Goal: Information Seeking & Learning: Learn about a topic

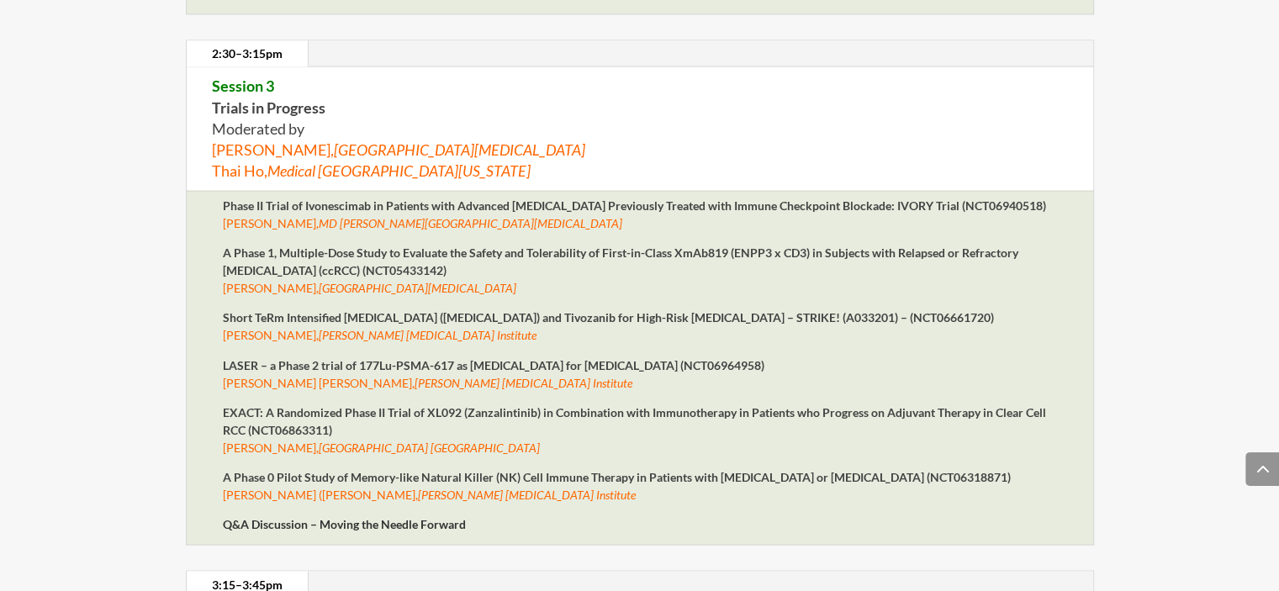
scroll to position [2841, 0]
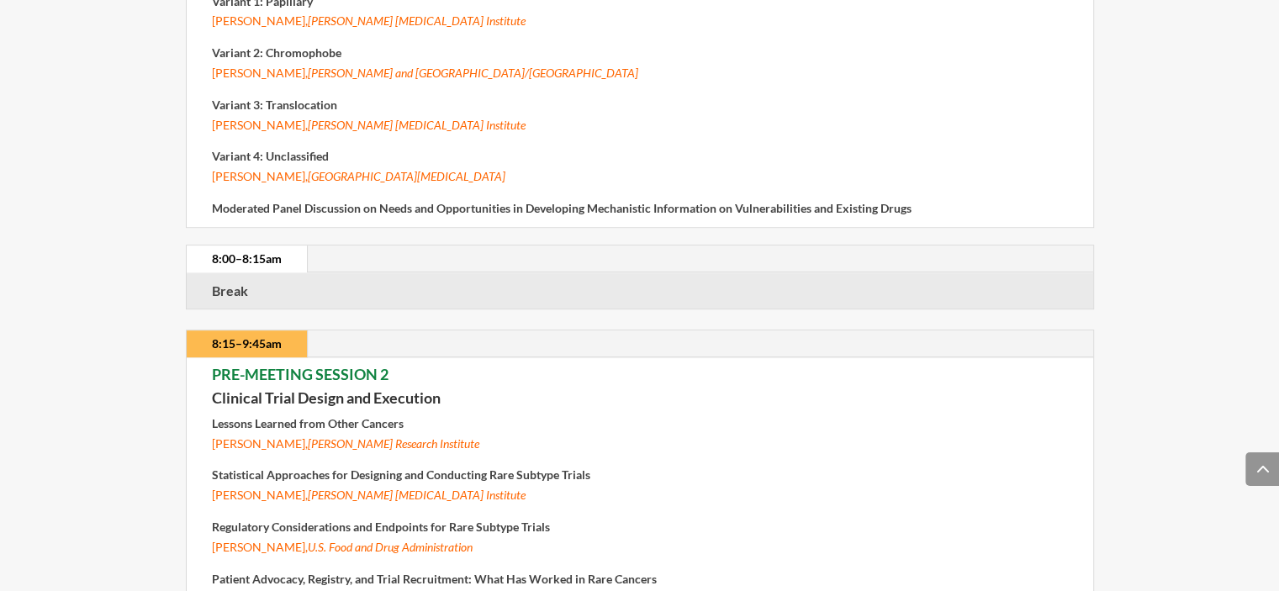
drag, startPoint x: 811, startPoint y: 352, endPoint x: 801, endPoint y: 521, distance: 170.2
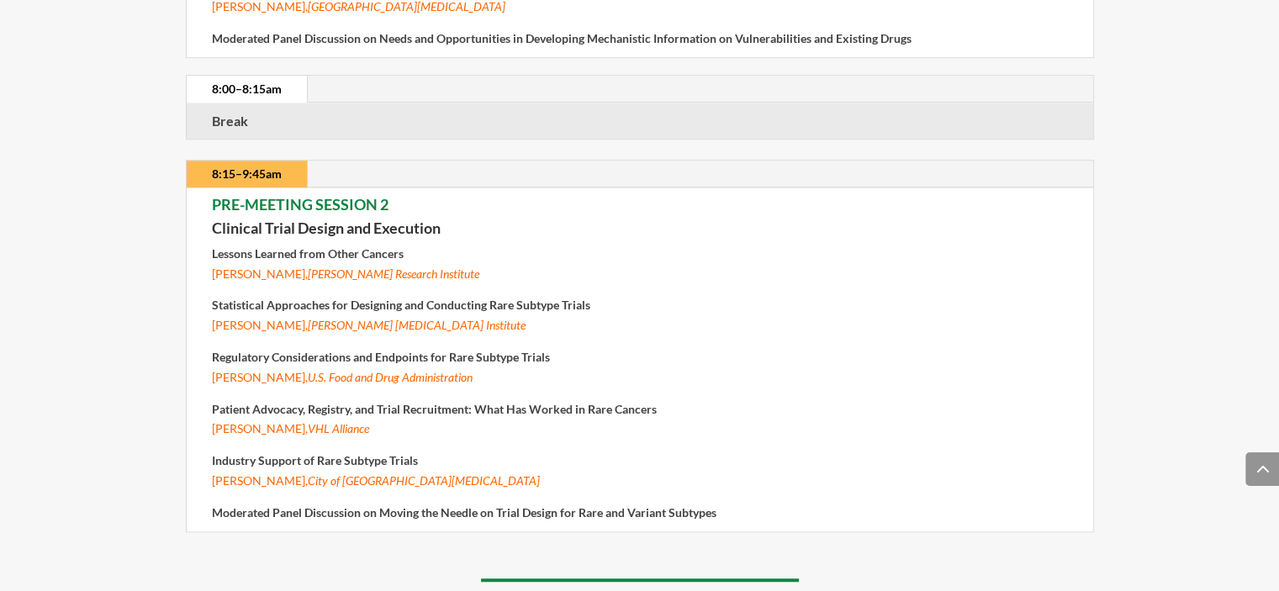
scroll to position [0, 0]
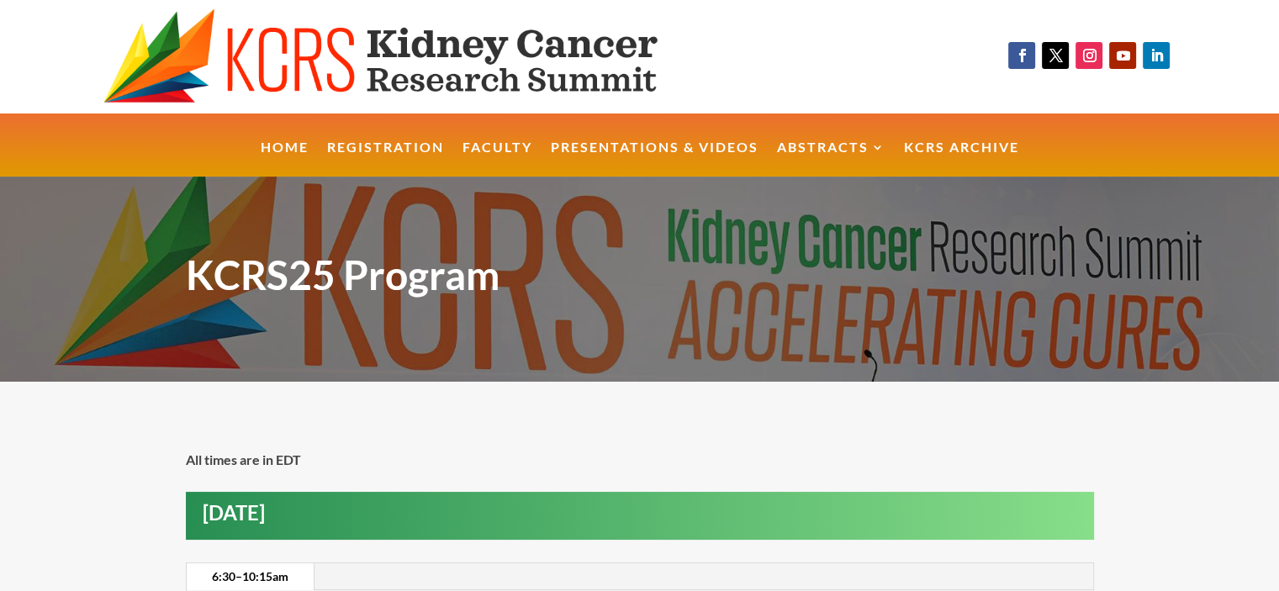
drag, startPoint x: 1159, startPoint y: 436, endPoint x: 938, endPoint y: -44, distance: 528.7
click at [625, 156] on link "Presentations & Videos" at bounding box center [655, 159] width 208 height 36
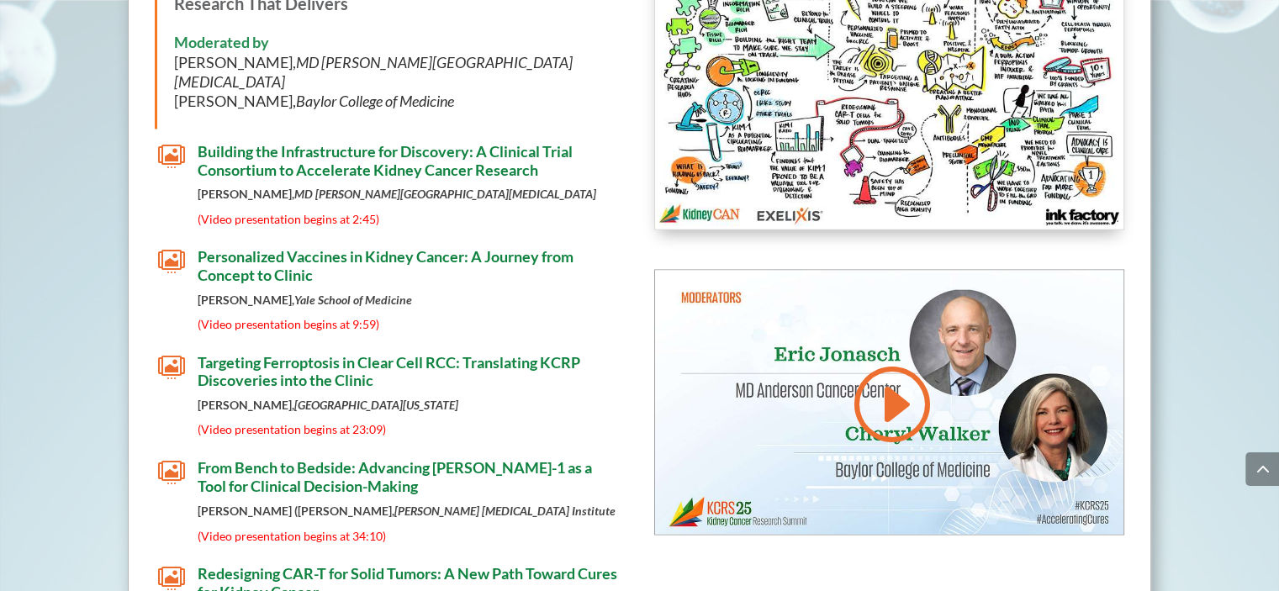
scroll to position [2704, 0]
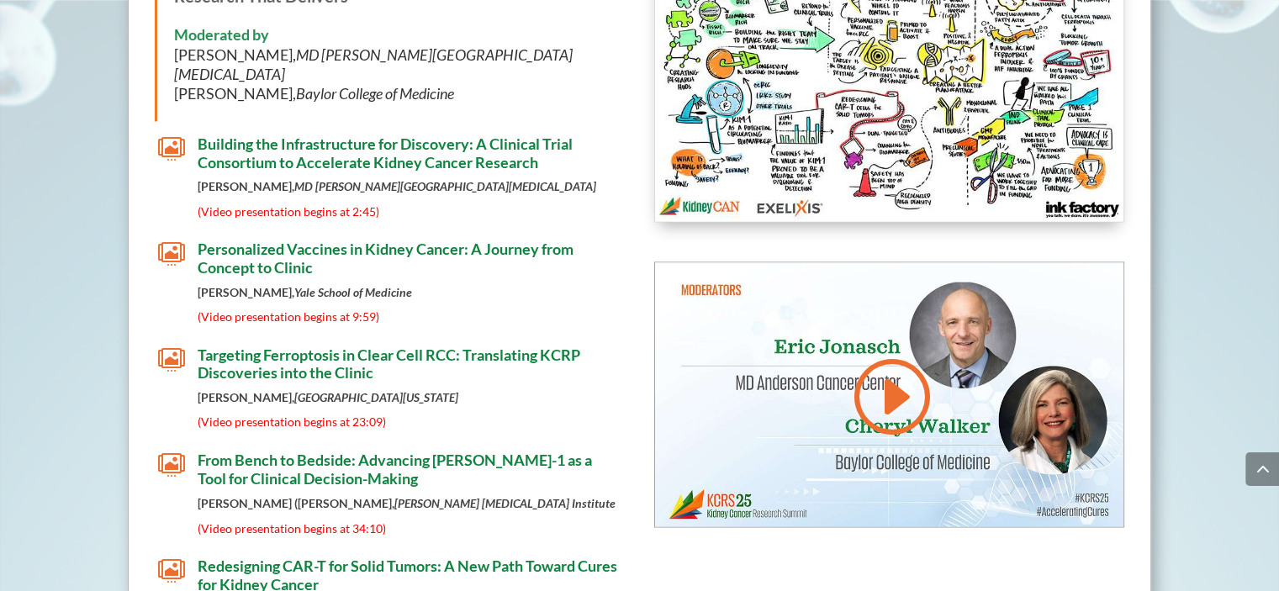
click at [278, 451] on span "From Bench to Bedside: Advancing [PERSON_NAME]-1 as a Tool for Clinical Decisio…" at bounding box center [395, 469] width 394 height 37
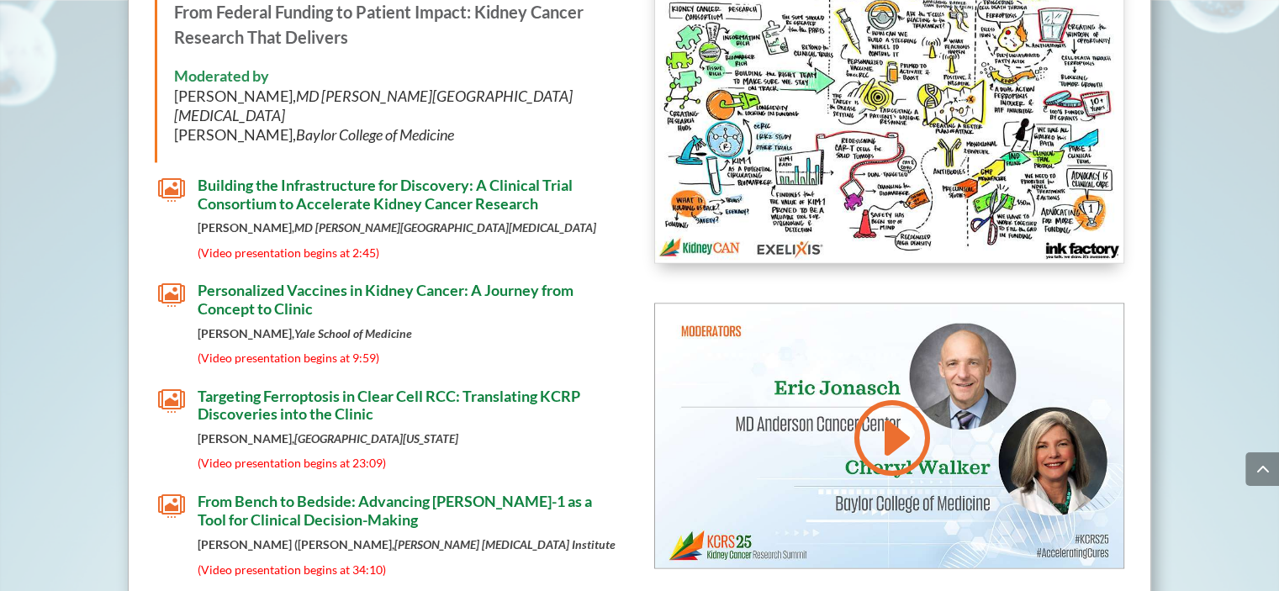
scroll to position [2661, 0]
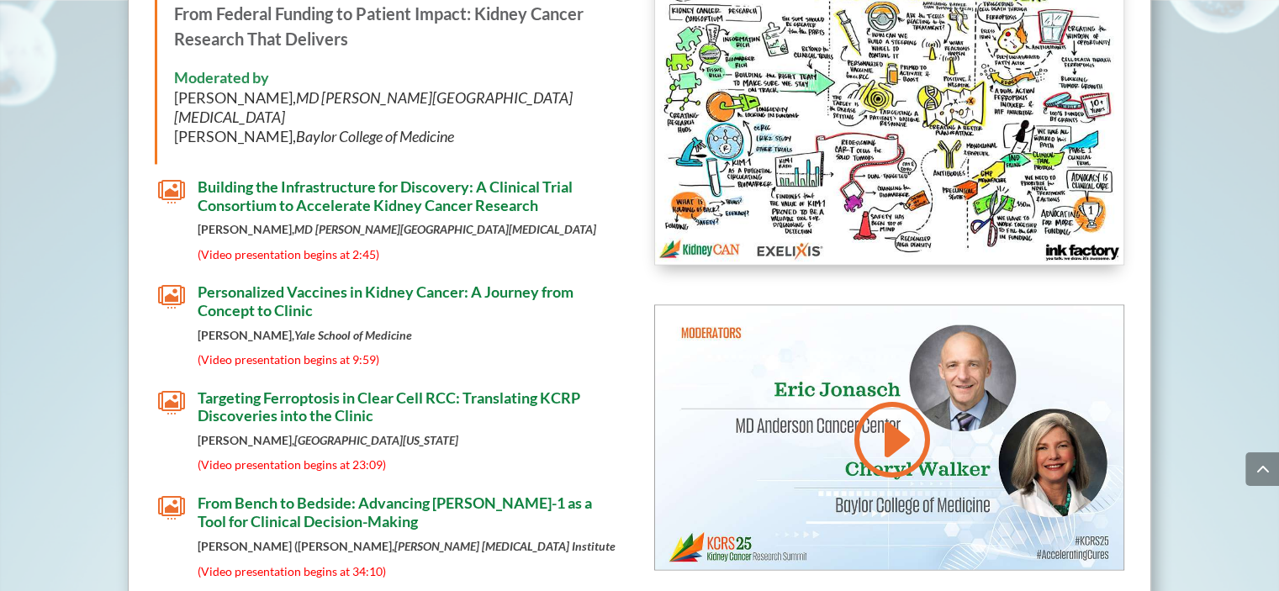
click at [283, 283] on span "Personalized Vaccines in Kidney Cancer: A Journey from Concept to Clinic" at bounding box center [386, 301] width 376 height 37
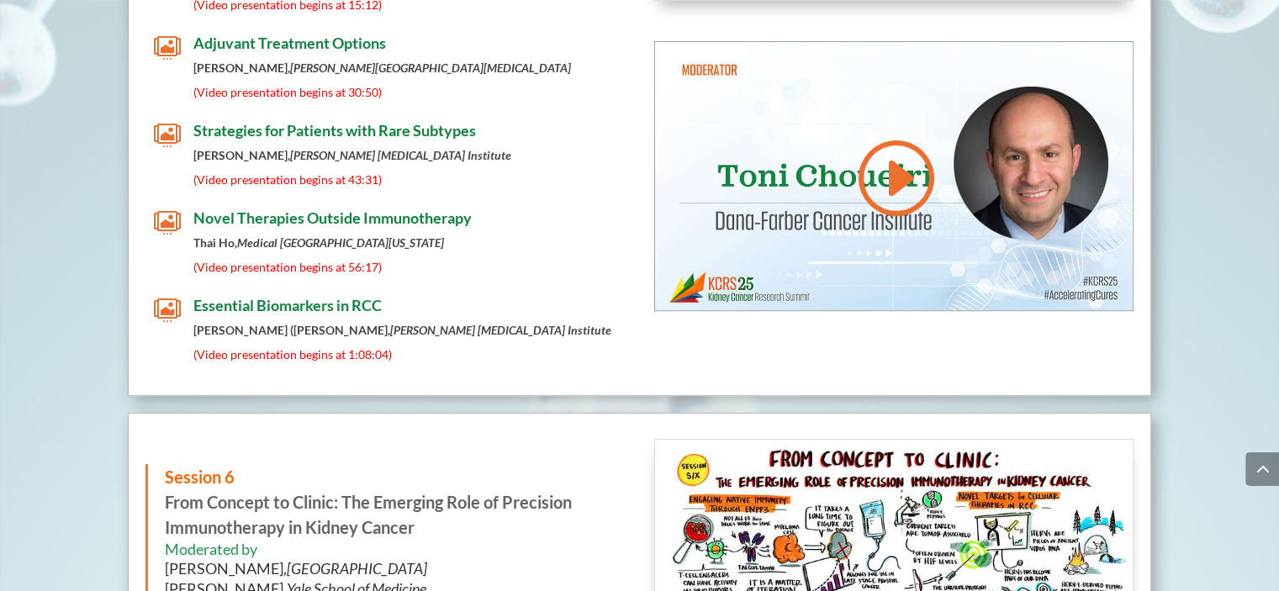
scroll to position [7046, 0]
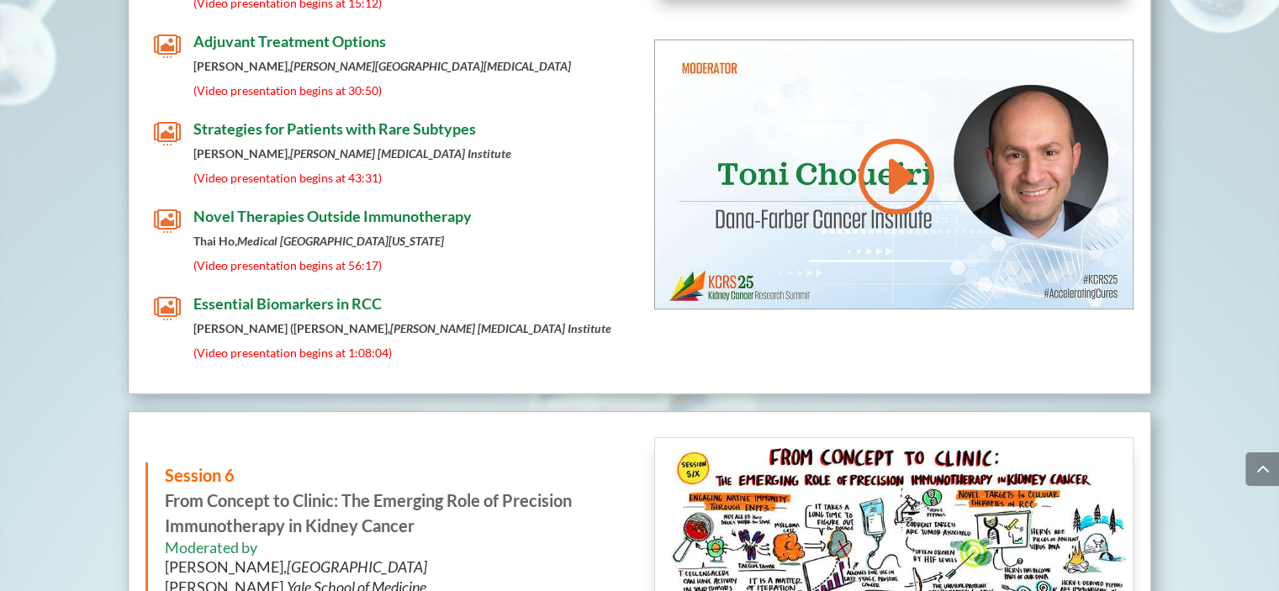
click at [330, 294] on span "Essential Biomarkers in RCC" at bounding box center [287, 303] width 188 height 19
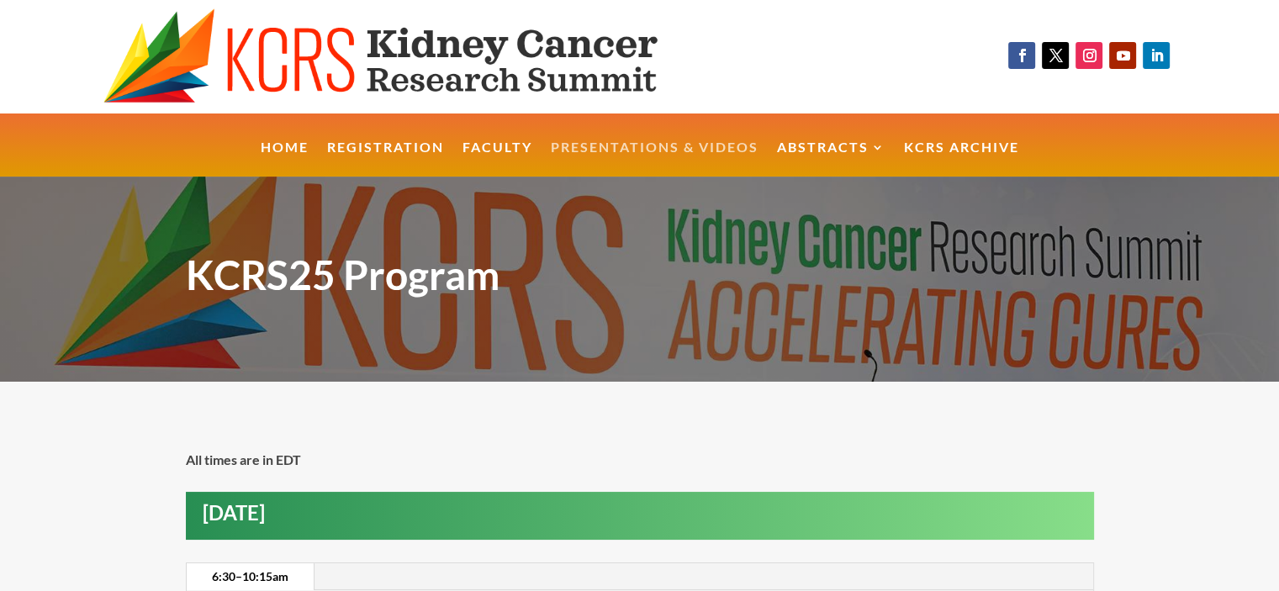
click at [642, 141] on link "Presentations & Videos" at bounding box center [655, 159] width 208 height 36
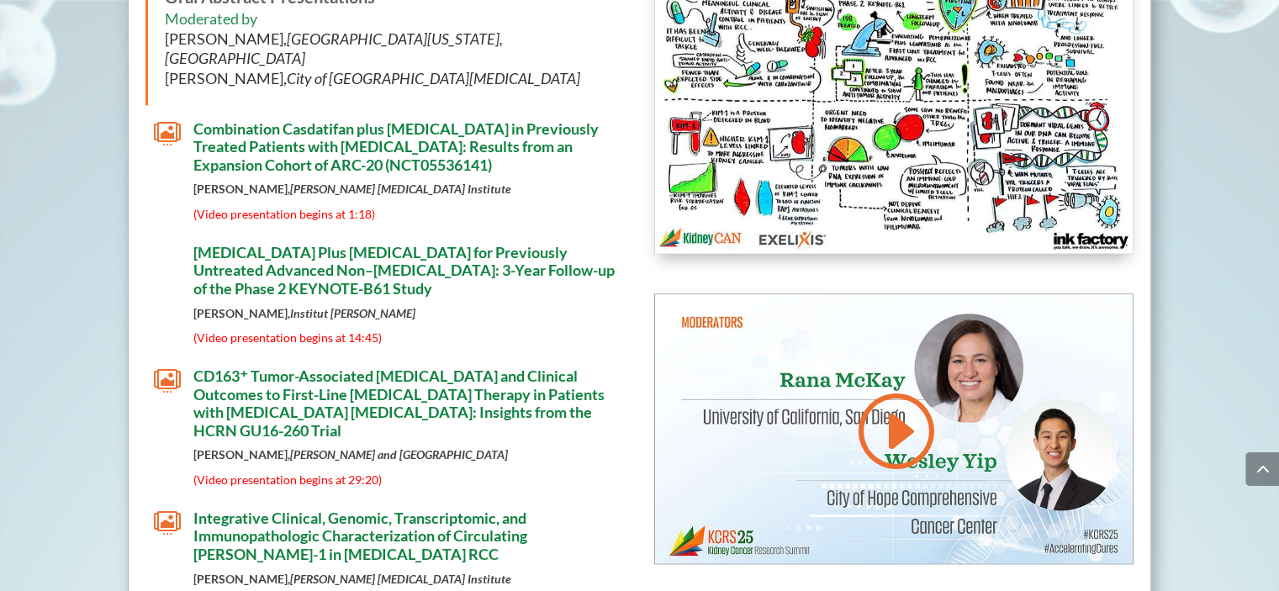
scroll to position [8242, 0]
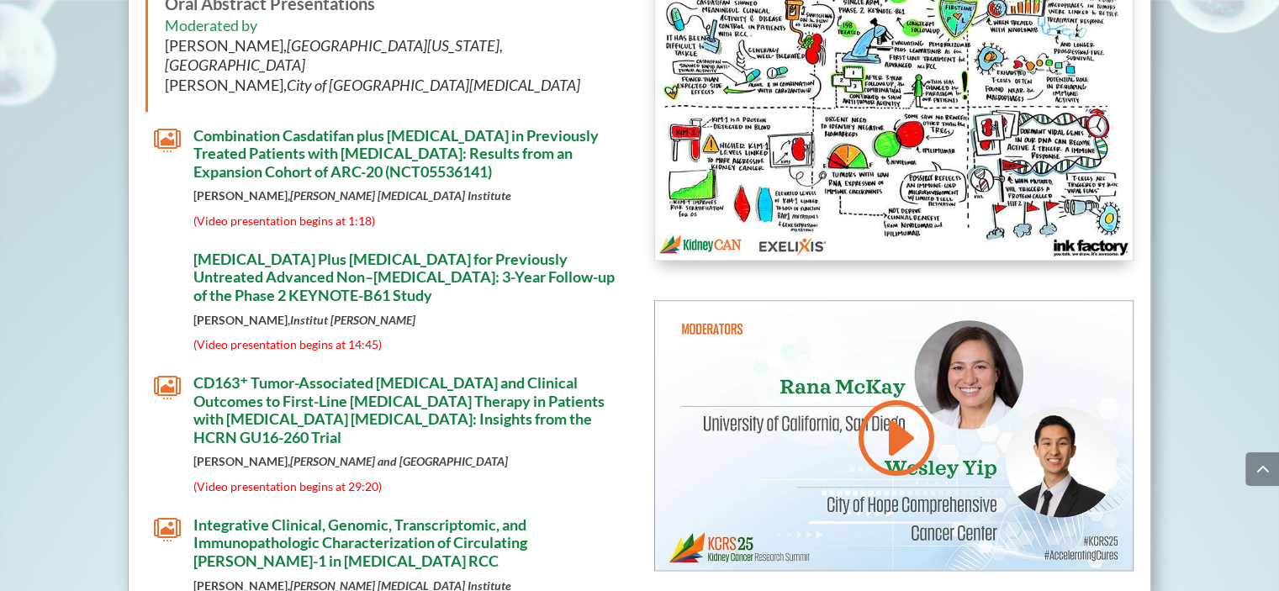
click at [382, 373] on span "CD163⁺ Tumor-Associated [MEDICAL_DATA] and Clinical Outcomes to First-Line [MED…" at bounding box center [398, 409] width 411 height 73
